Goal: Information Seeking & Learning: Learn about a topic

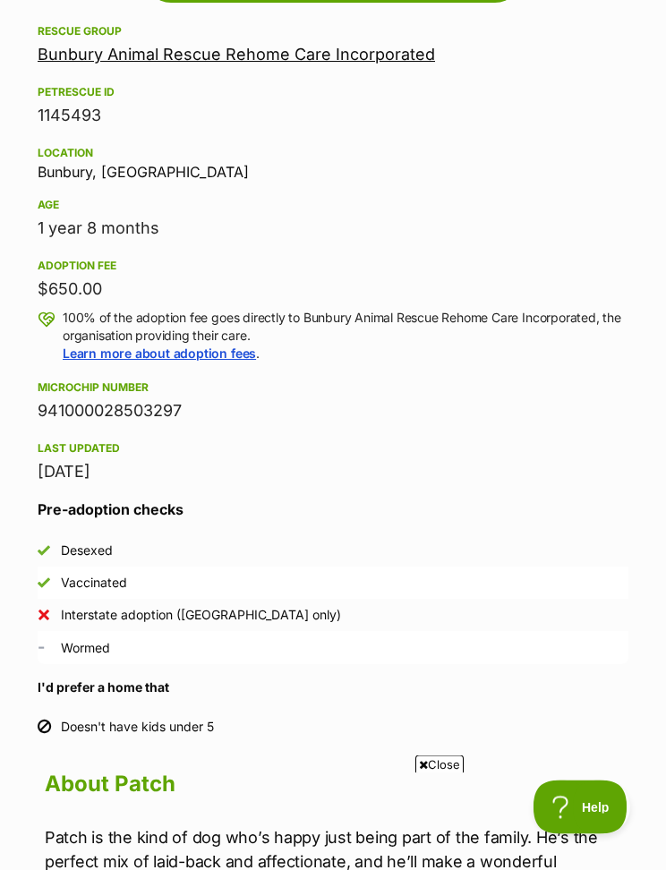
scroll to position [805, 0]
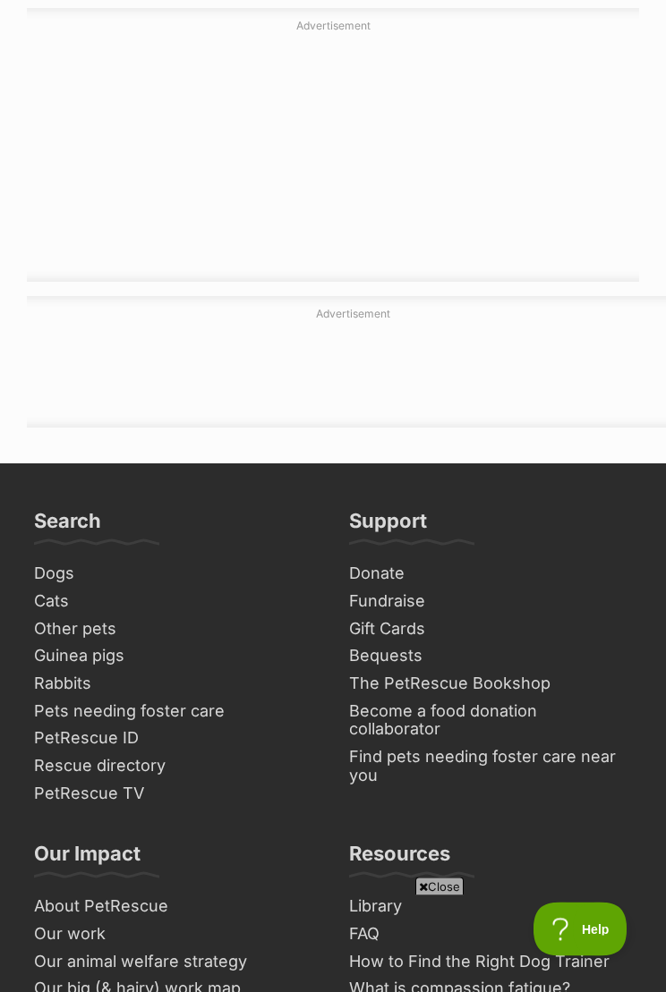
scroll to position [4042, 0]
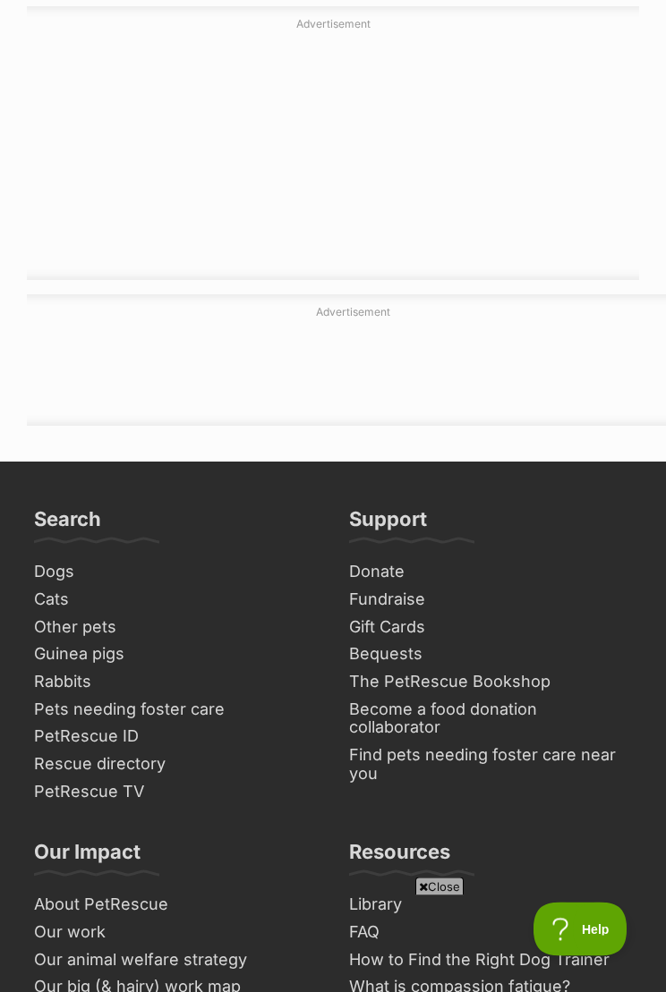
click at [43, 559] on link "Dogs" at bounding box center [175, 573] width 297 height 28
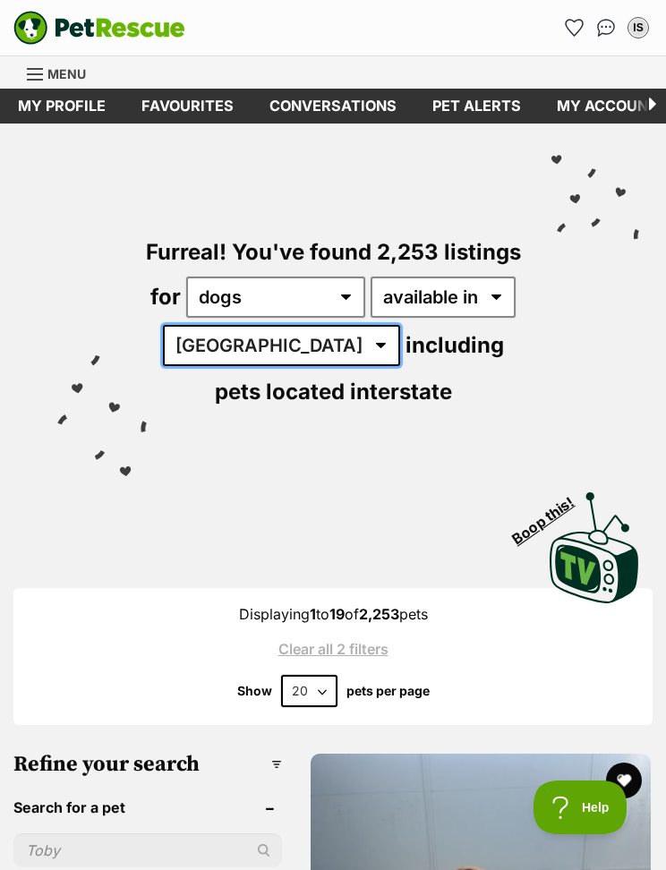
click at [193, 363] on select "Australia ACT NSW NT QLD SA TAS VIC WA" at bounding box center [281, 345] width 237 height 41
select select "WA"
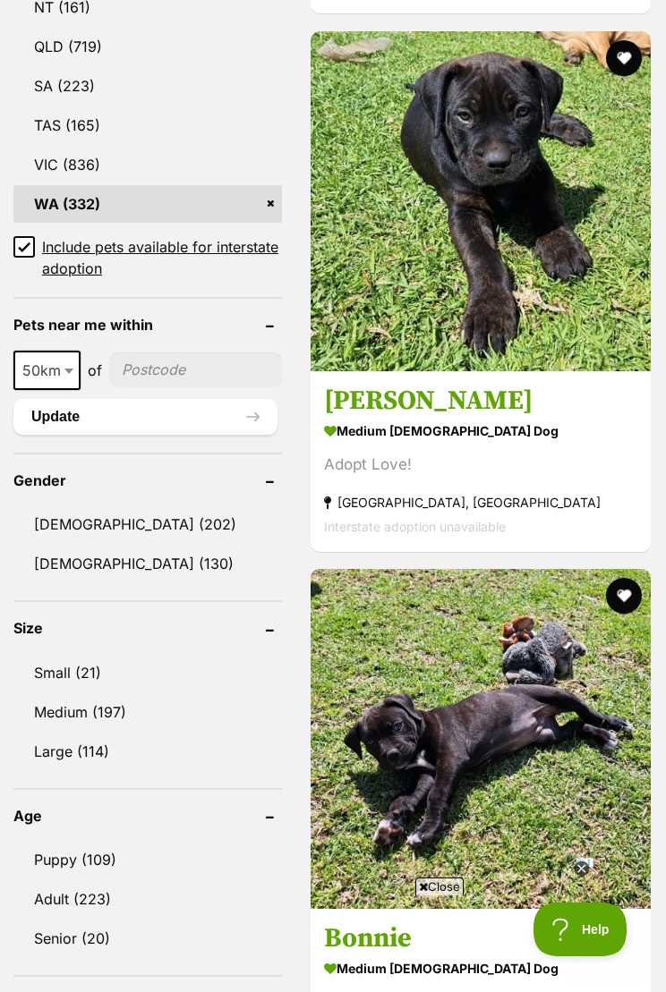
scroll to position [1289, 0]
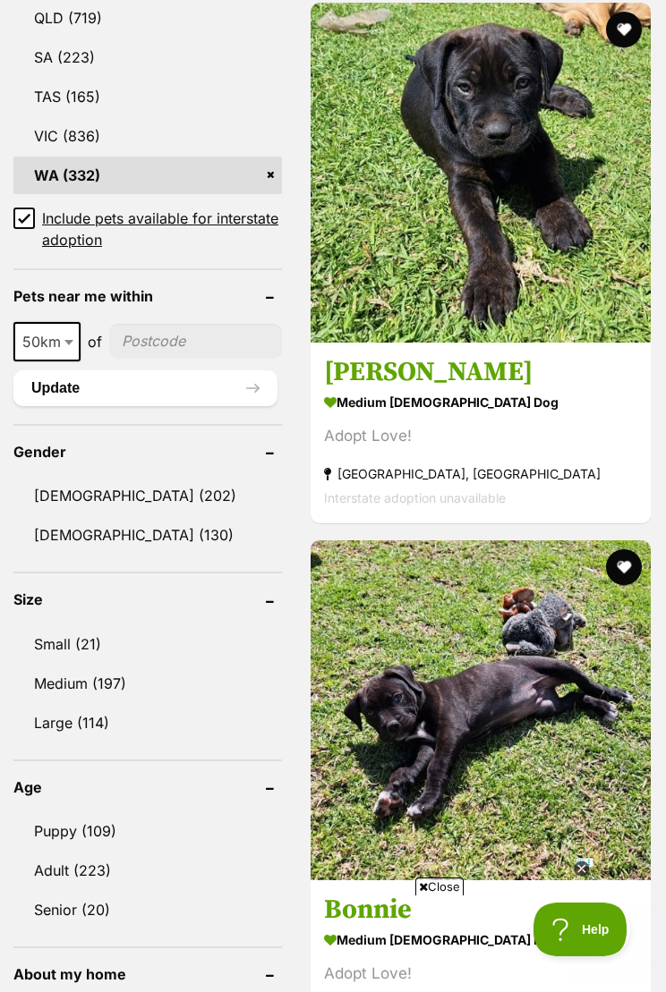
click at [63, 635] on link "Small (21)" at bounding box center [147, 644] width 268 height 38
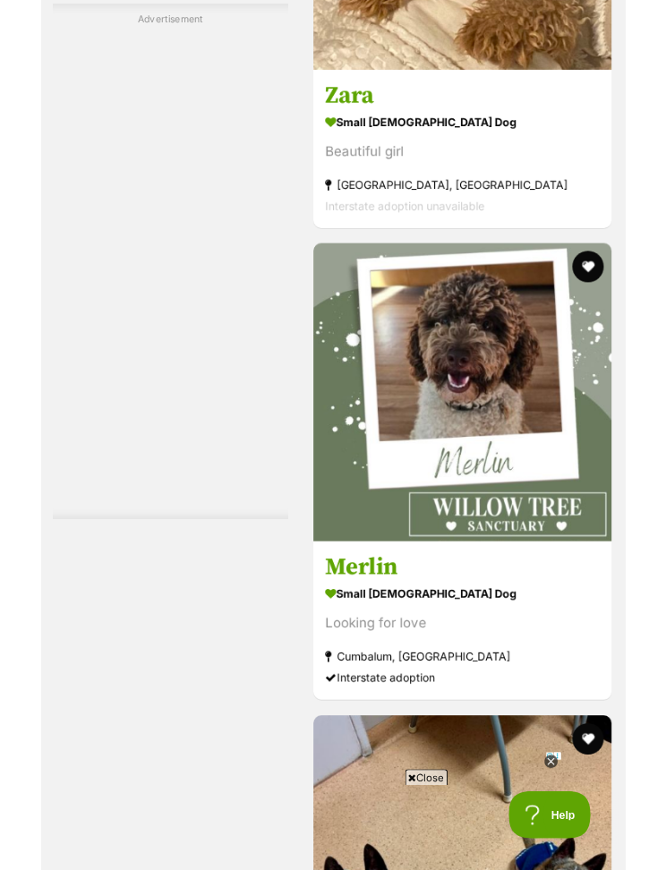
scroll to position [8148, 0]
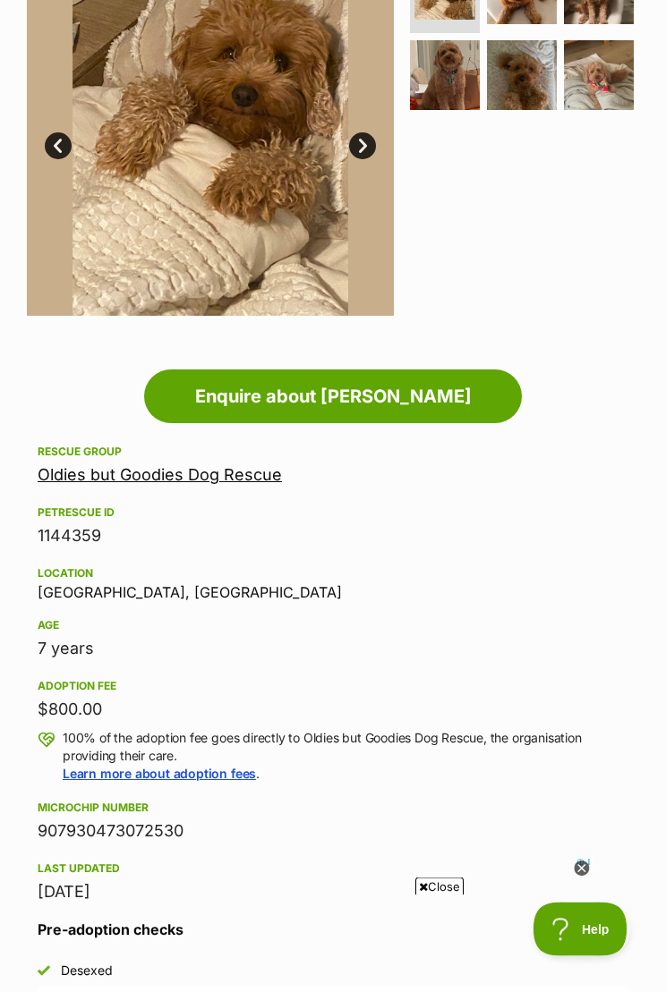
scroll to position [421, 0]
